Goal: Check status: Check status

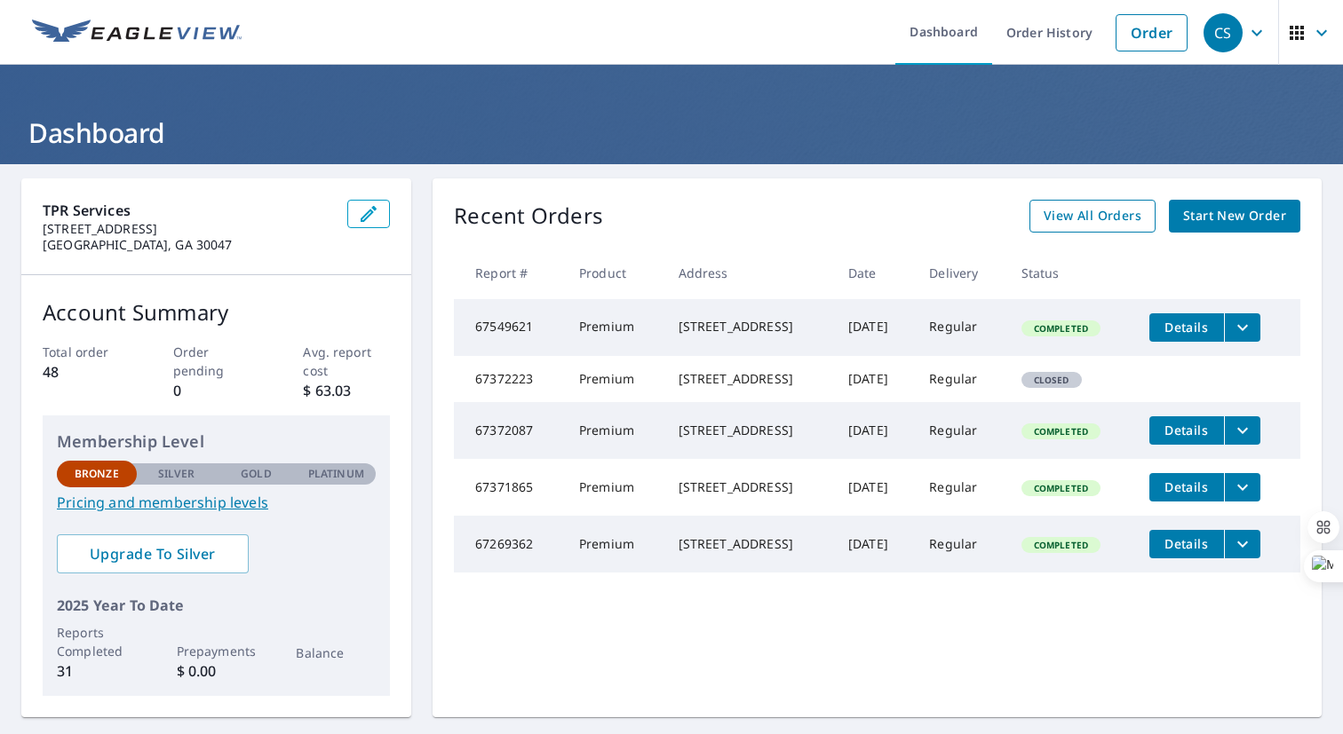
click at [1110, 214] on span "View All Orders" at bounding box center [1092, 216] width 98 height 22
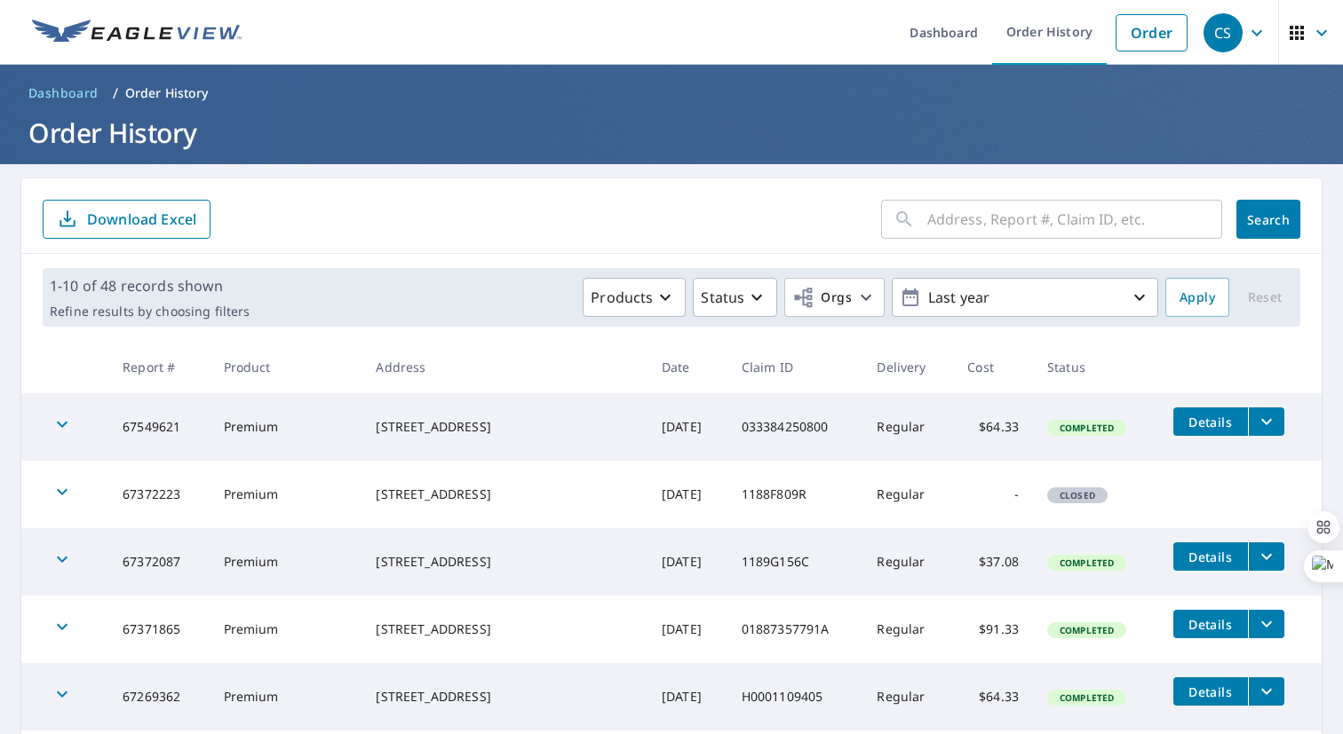
click at [995, 227] on input "text" at bounding box center [1074, 219] width 295 height 50
paste input "[STREET_ADDRESS]"
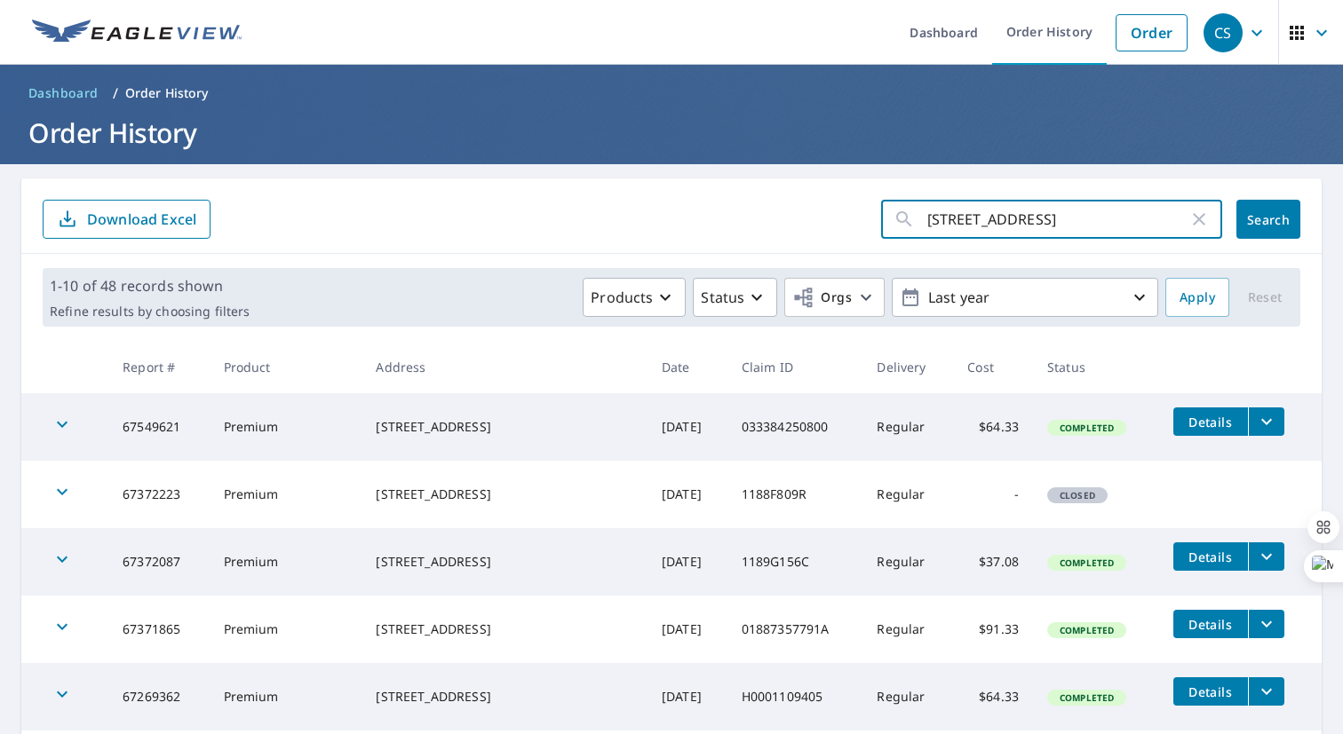
click at [929, 230] on input "[STREET_ADDRESS]" at bounding box center [1057, 219] width 261 height 50
click at [930, 222] on input "[STREET_ADDRESS]" at bounding box center [1057, 219] width 261 height 50
type input "[STREET_ADDRESS]"
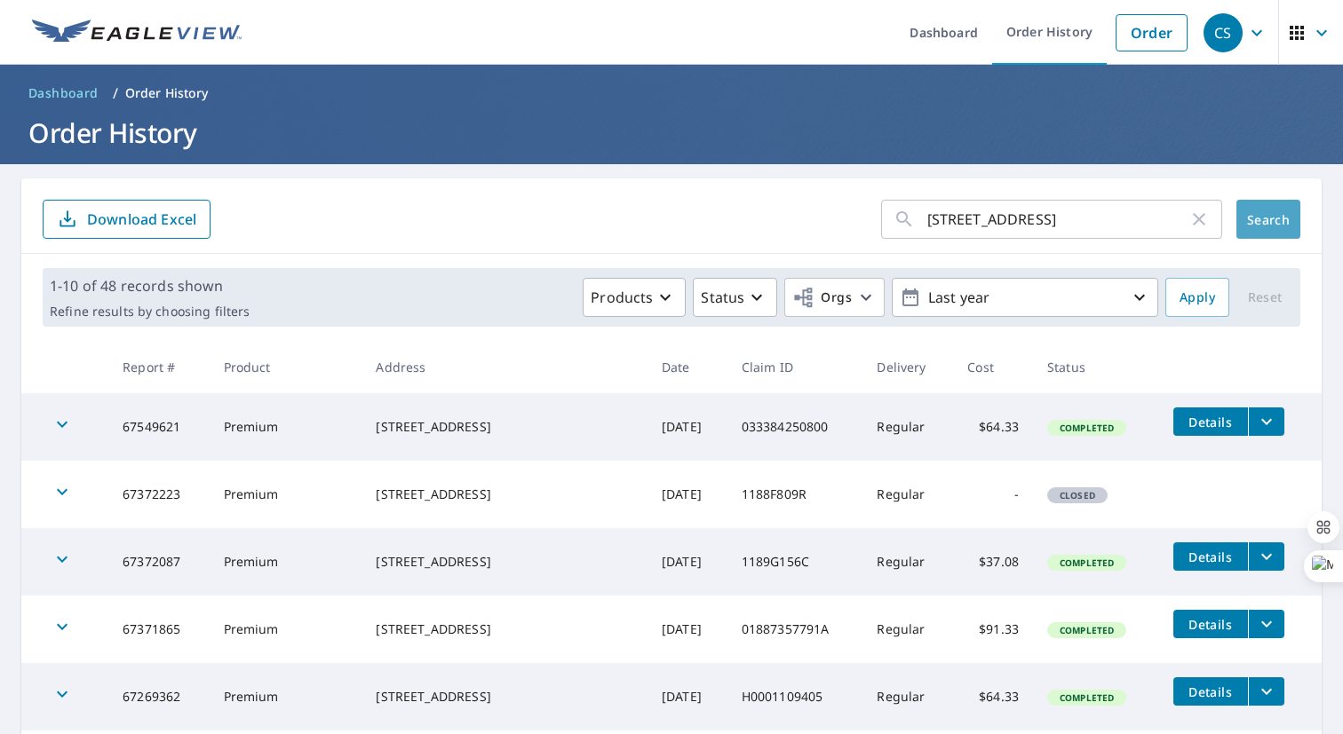
click at [1241, 220] on button "Search" at bounding box center [1268, 219] width 64 height 39
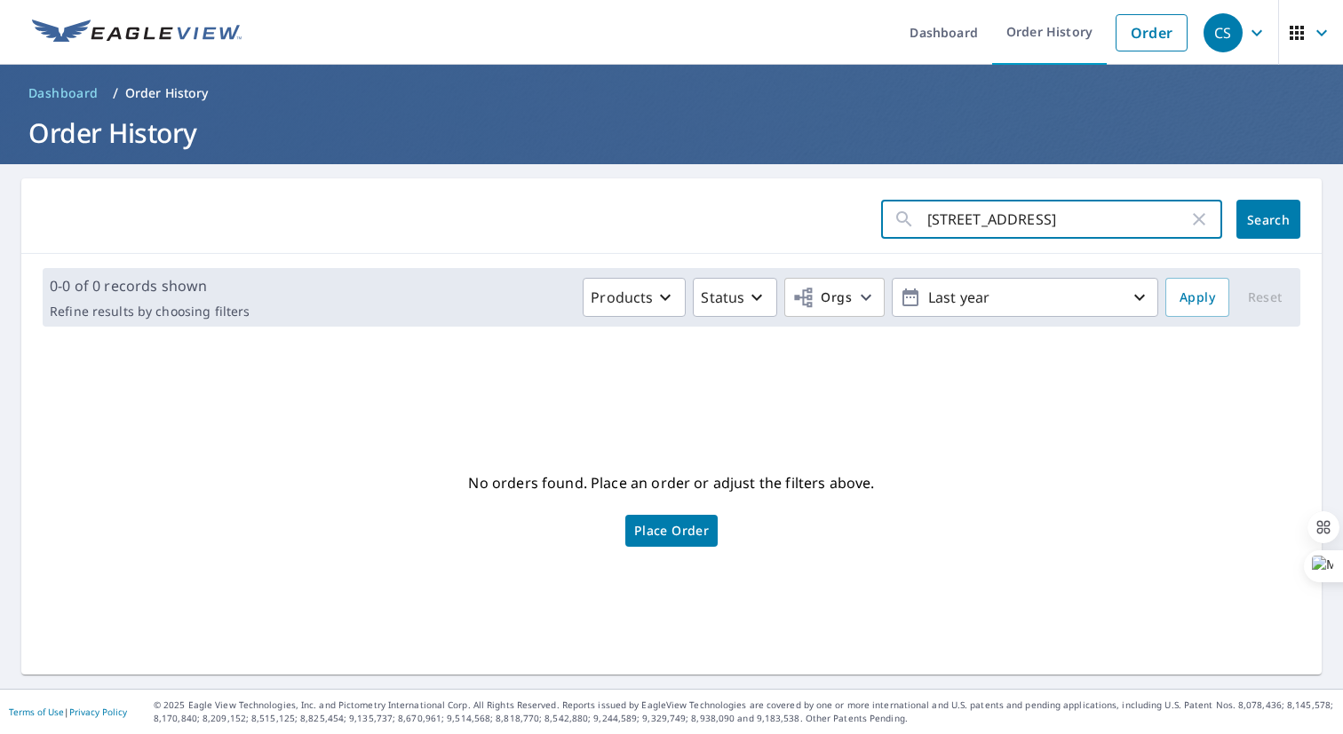
drag, startPoint x: 1004, startPoint y: 225, endPoint x: 1066, endPoint y: 224, distance: 61.3
click at [1066, 224] on input "[STREET_ADDRESS]" at bounding box center [1057, 219] width 261 height 50
type input "1"
paste input "[STREET_ADDRESS]"
type input "1"
